Goal: Task Accomplishment & Management: Manage account settings

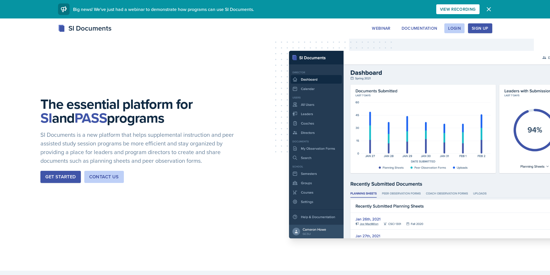
click at [465, 29] on div "Webinar Documentation Login Sign Up" at bounding box center [430, 28] width 124 height 10
click at [462, 28] on button "Login" at bounding box center [454, 28] width 20 height 10
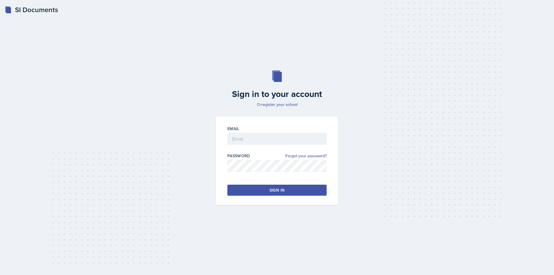
click at [256, 147] on div at bounding box center [276, 148] width 99 height 6
click at [258, 130] on div "Email" at bounding box center [276, 129] width 99 height 6
click at [260, 138] on input "email" at bounding box center [276, 139] width 99 height 12
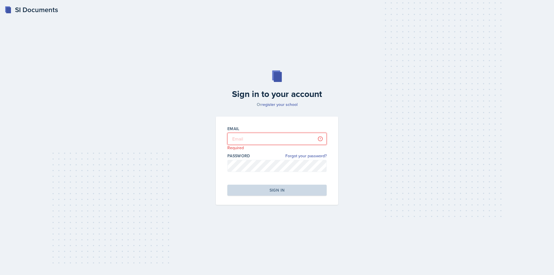
type input "[EMAIL_ADDRESS][DOMAIN_NAME]"
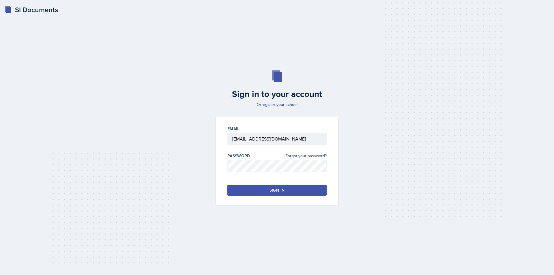
click at [282, 185] on button "Sign in" at bounding box center [276, 190] width 99 height 11
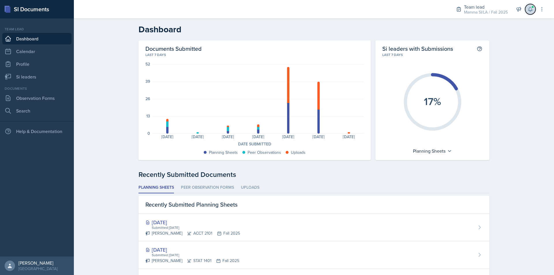
click at [531, 13] on button at bounding box center [530, 9] width 10 height 10
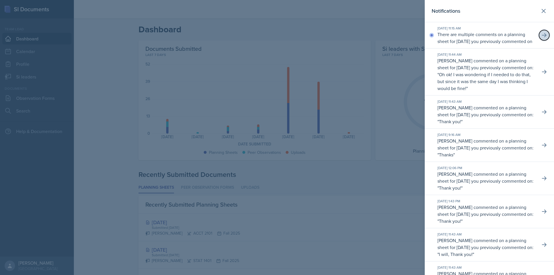
click at [542, 37] on icon at bounding box center [544, 35] width 5 height 4
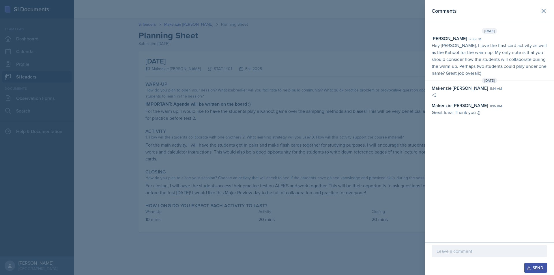
click at [390, 48] on div at bounding box center [277, 137] width 554 height 275
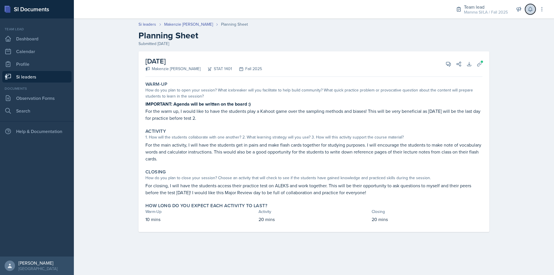
click at [528, 12] on icon at bounding box center [531, 9] width 6 height 6
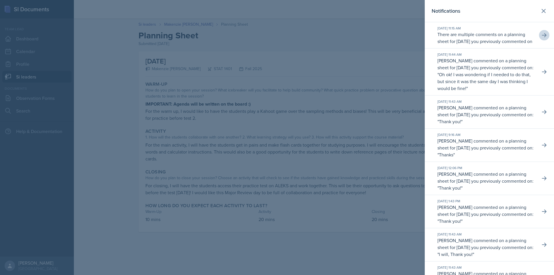
click at [326, 118] on div at bounding box center [277, 137] width 554 height 275
